Goal: Find specific page/section: Find specific page/section

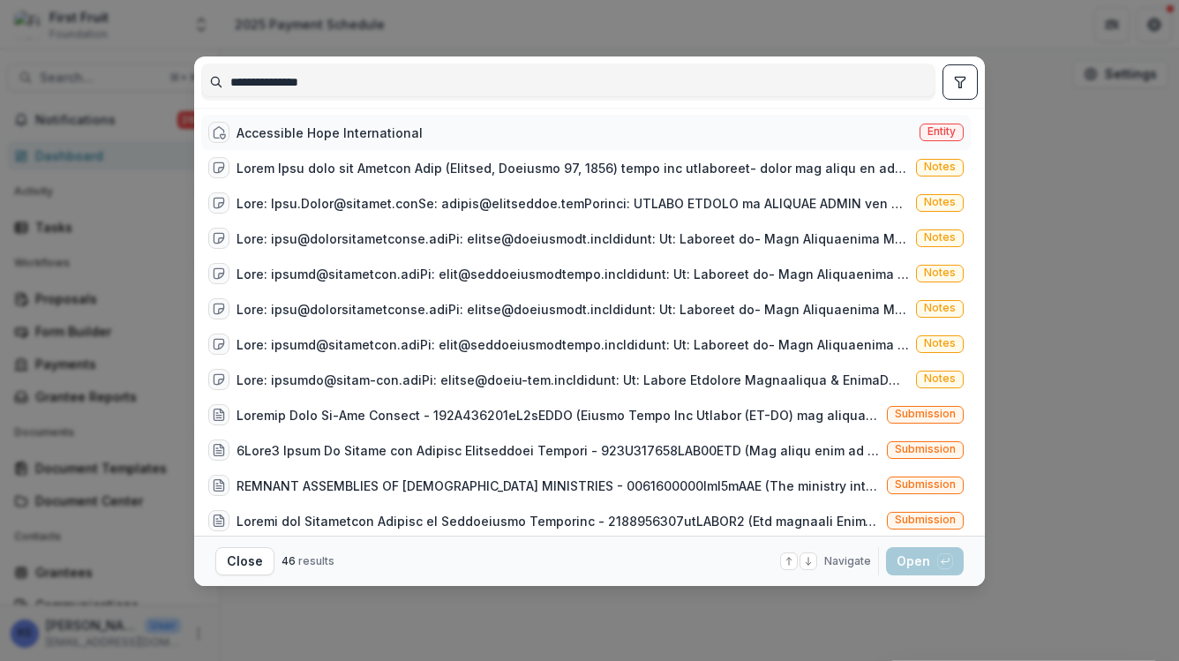
type input "**********"
click at [304, 138] on div "Accessible Hope International" at bounding box center [329, 133] width 186 height 19
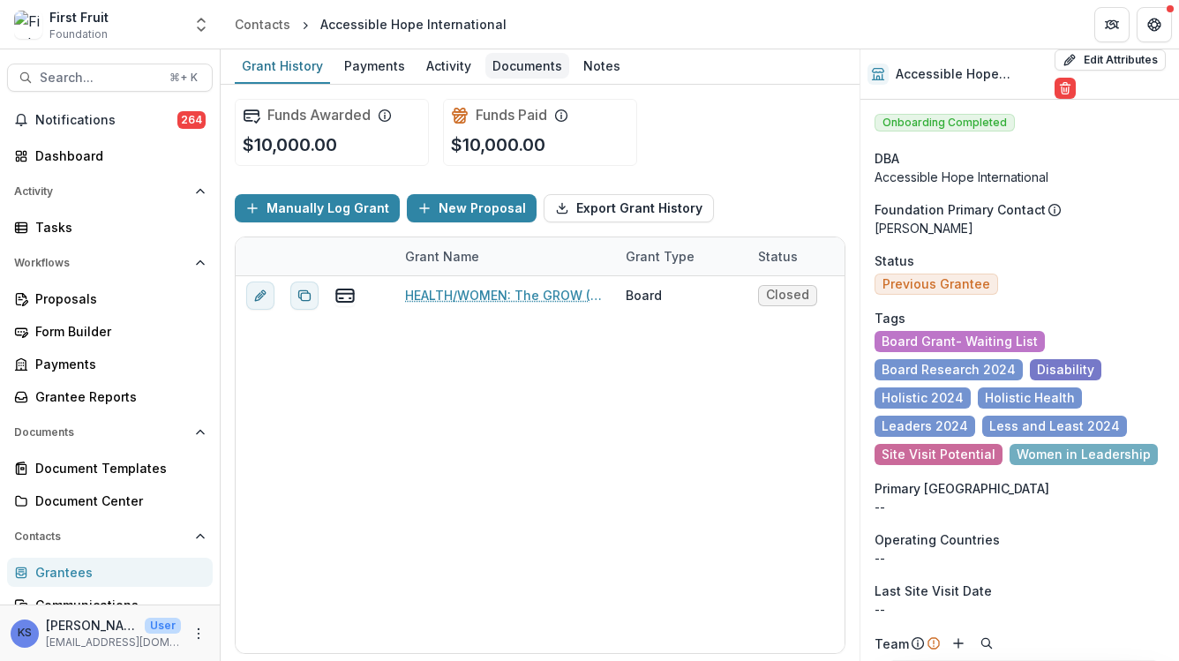
click at [528, 69] on div "Documents" at bounding box center [527, 66] width 84 height 26
